Goal: Information Seeking & Learning: Check status

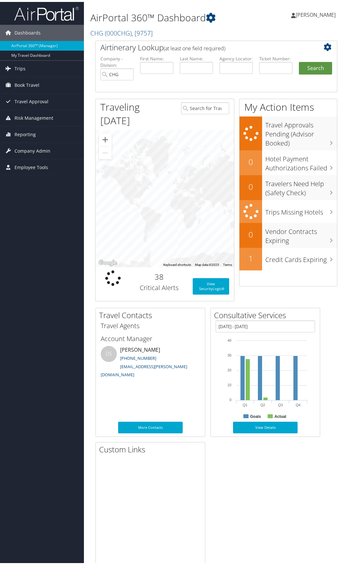
click at [33, 12] on img at bounding box center [46, 11] width 64 height 15
click at [27, 180] on span "Reporting" at bounding box center [25, 181] width 21 height 16
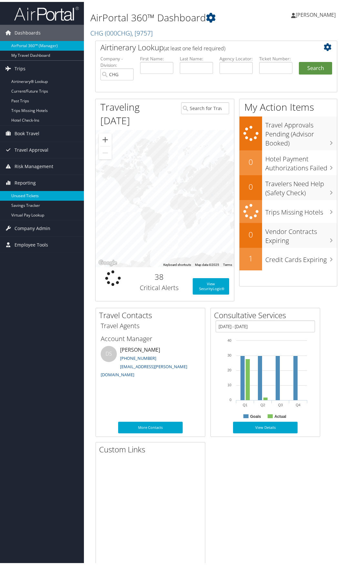
click at [27, 192] on link "Unused Tickets" at bounding box center [42, 194] width 84 height 10
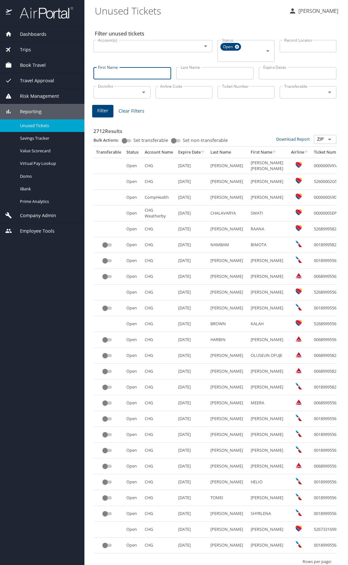
click at [122, 72] on input "First Name" at bounding box center [133, 73] width 78 height 12
type input "sobia"
type input "nabeel"
click at [103, 112] on span "Filter" at bounding box center [102, 111] width 11 height 8
